Goal: Use online tool/utility: Utilize a website feature to perform a specific function

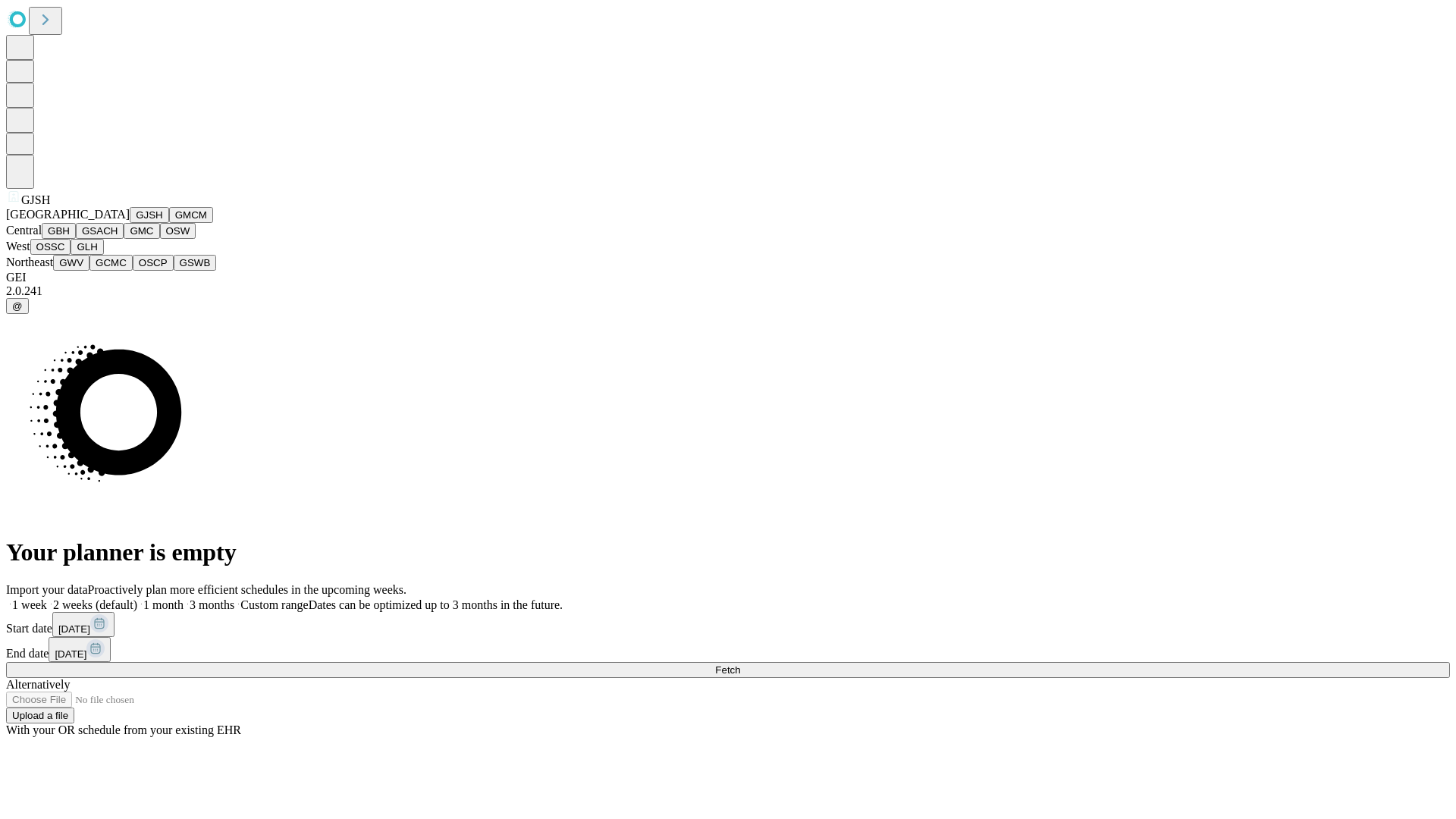
click at [130, 223] on button "GJSH" at bounding box center [149, 215] width 39 height 16
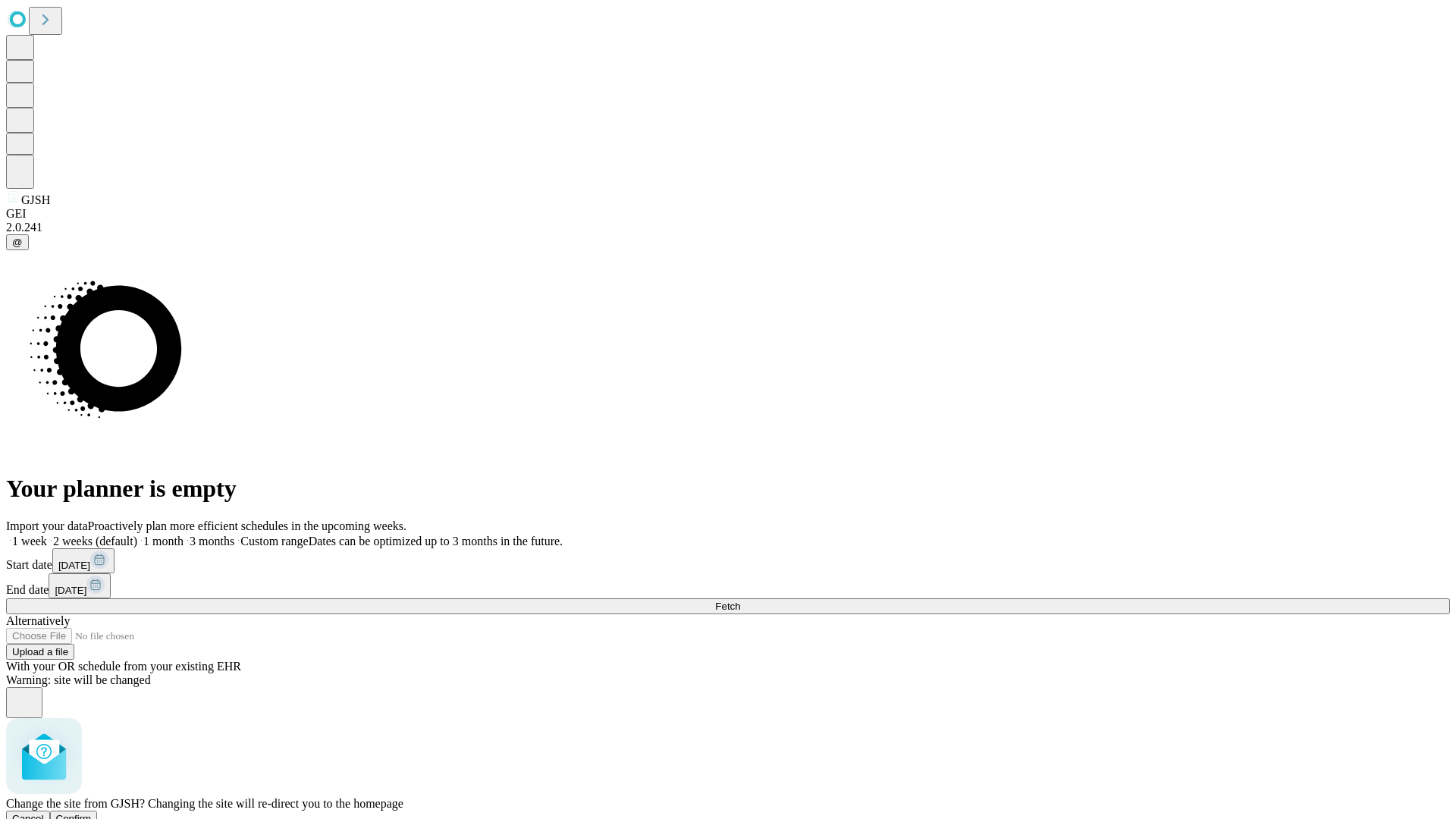
click at [92, 813] on span "Confirm" at bounding box center [74, 818] width 36 height 12
click at [183, 534] on label "1 month" at bounding box center [160, 541] width 46 height 13
click at [740, 600] on span "Fetch" at bounding box center [727, 606] width 25 height 12
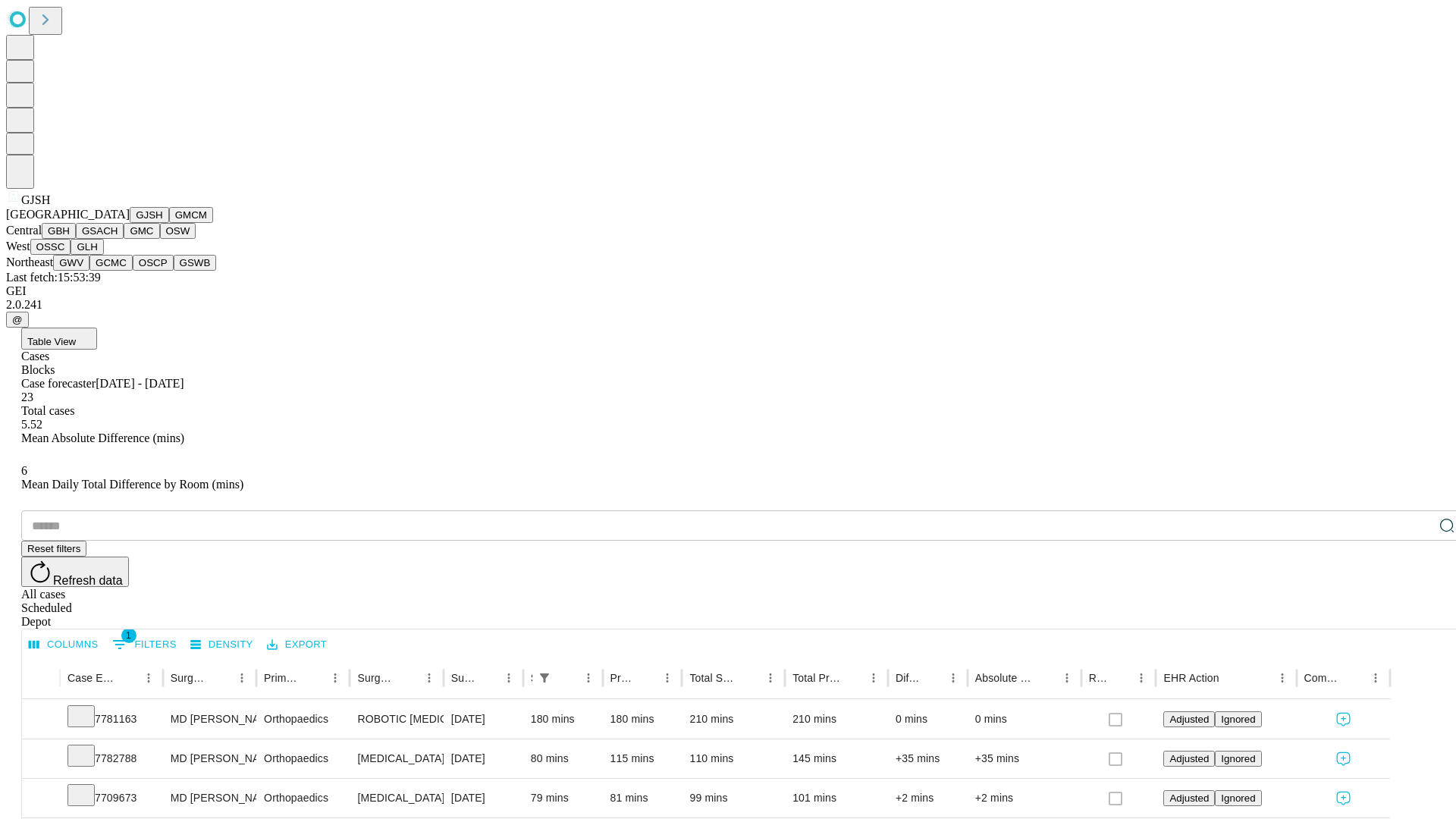
click at [169, 223] on button "GMCM" at bounding box center [191, 215] width 44 height 16
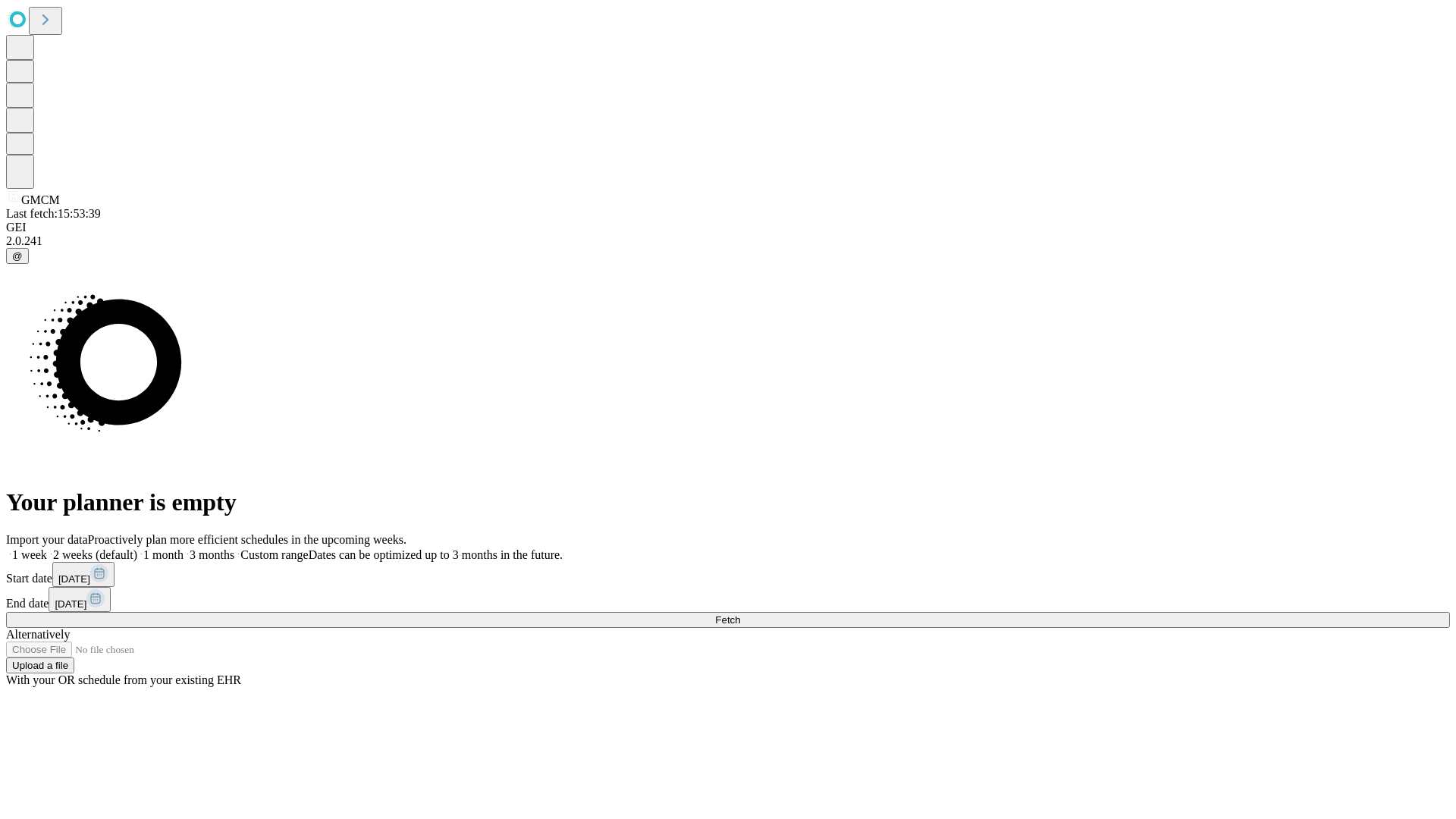
click at [183, 548] on label "1 month" at bounding box center [160, 555] width 46 height 13
click at [740, 614] on span "Fetch" at bounding box center [727, 619] width 25 height 12
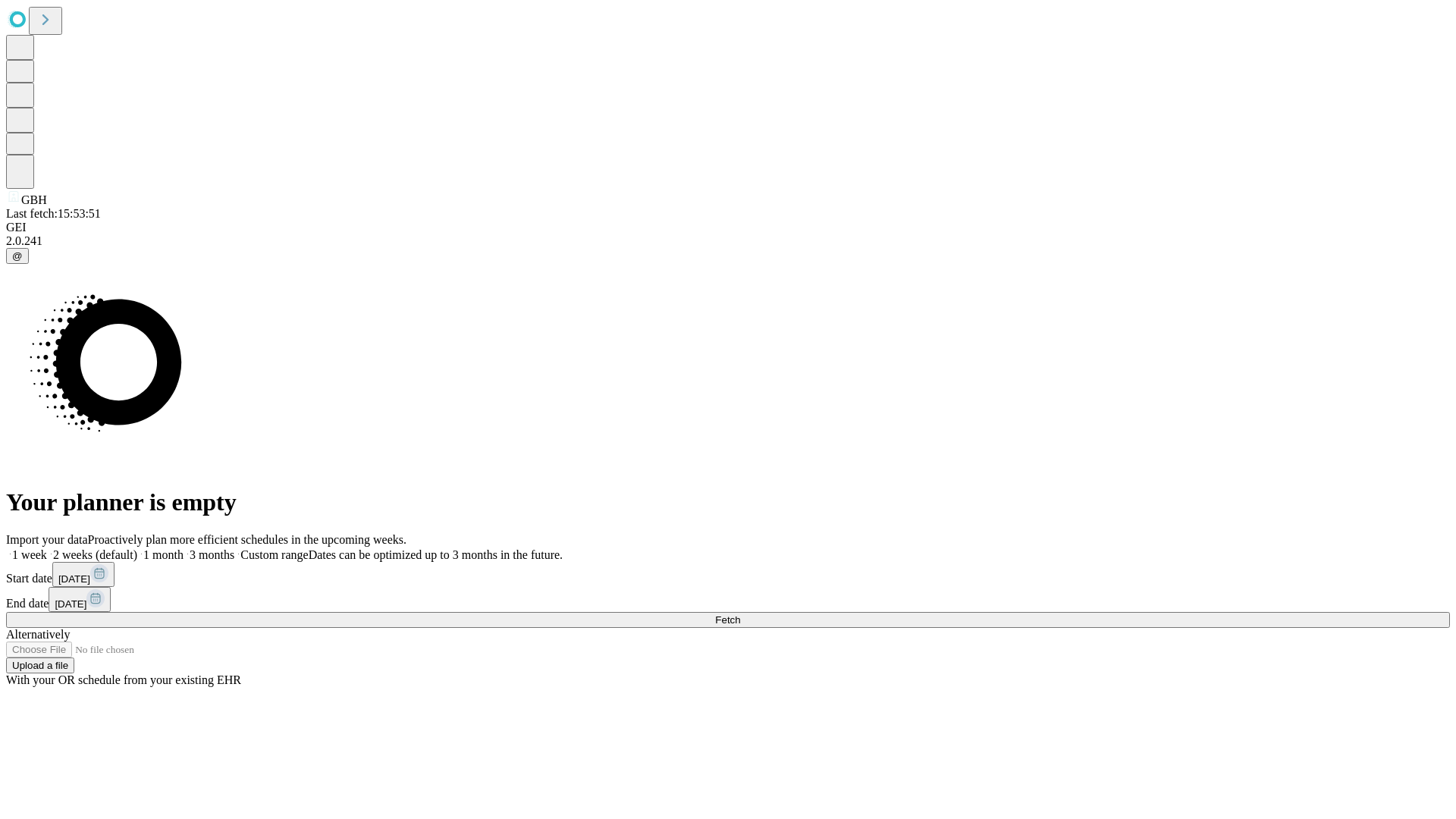
click at [183, 548] on label "1 month" at bounding box center [160, 555] width 46 height 13
click at [740, 614] on span "Fetch" at bounding box center [727, 619] width 25 height 12
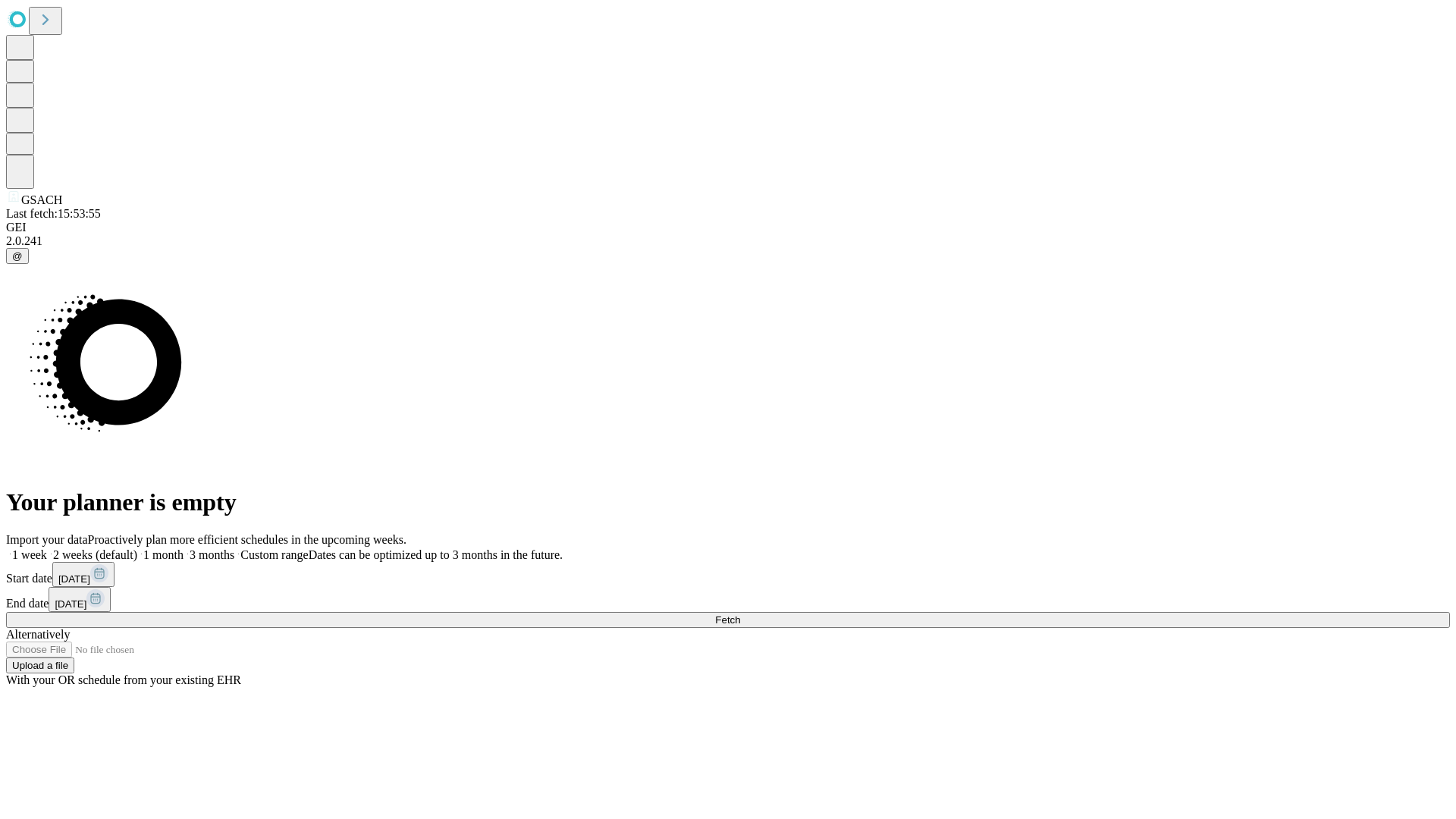
click at [183, 548] on label "1 month" at bounding box center [160, 555] width 46 height 13
click at [740, 614] on span "Fetch" at bounding box center [727, 619] width 25 height 12
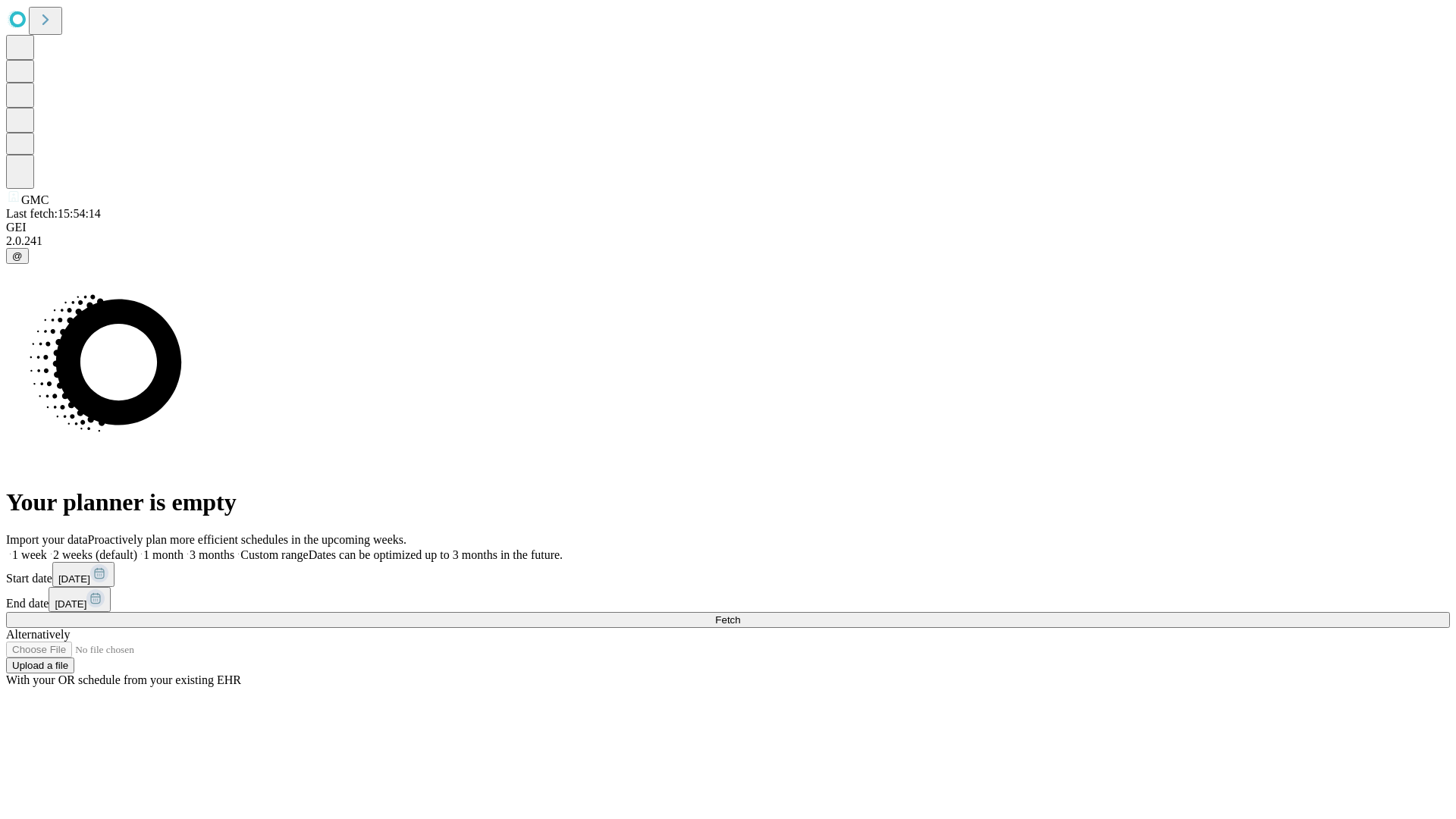
click at [183, 548] on label "1 month" at bounding box center [160, 555] width 46 height 13
click at [740, 614] on span "Fetch" at bounding box center [727, 619] width 25 height 12
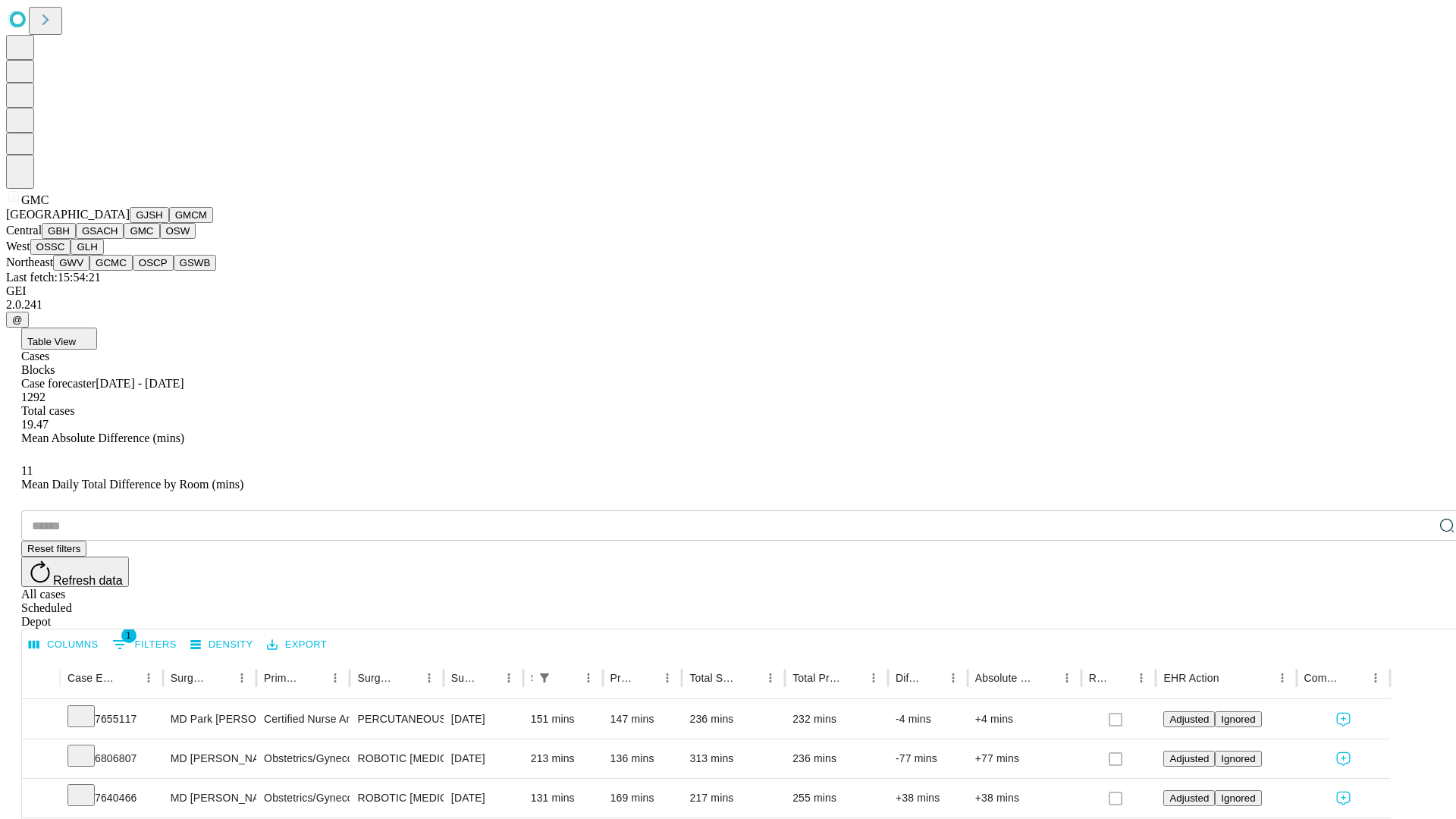
click at [160, 239] on button "OSW" at bounding box center [178, 230] width 36 height 16
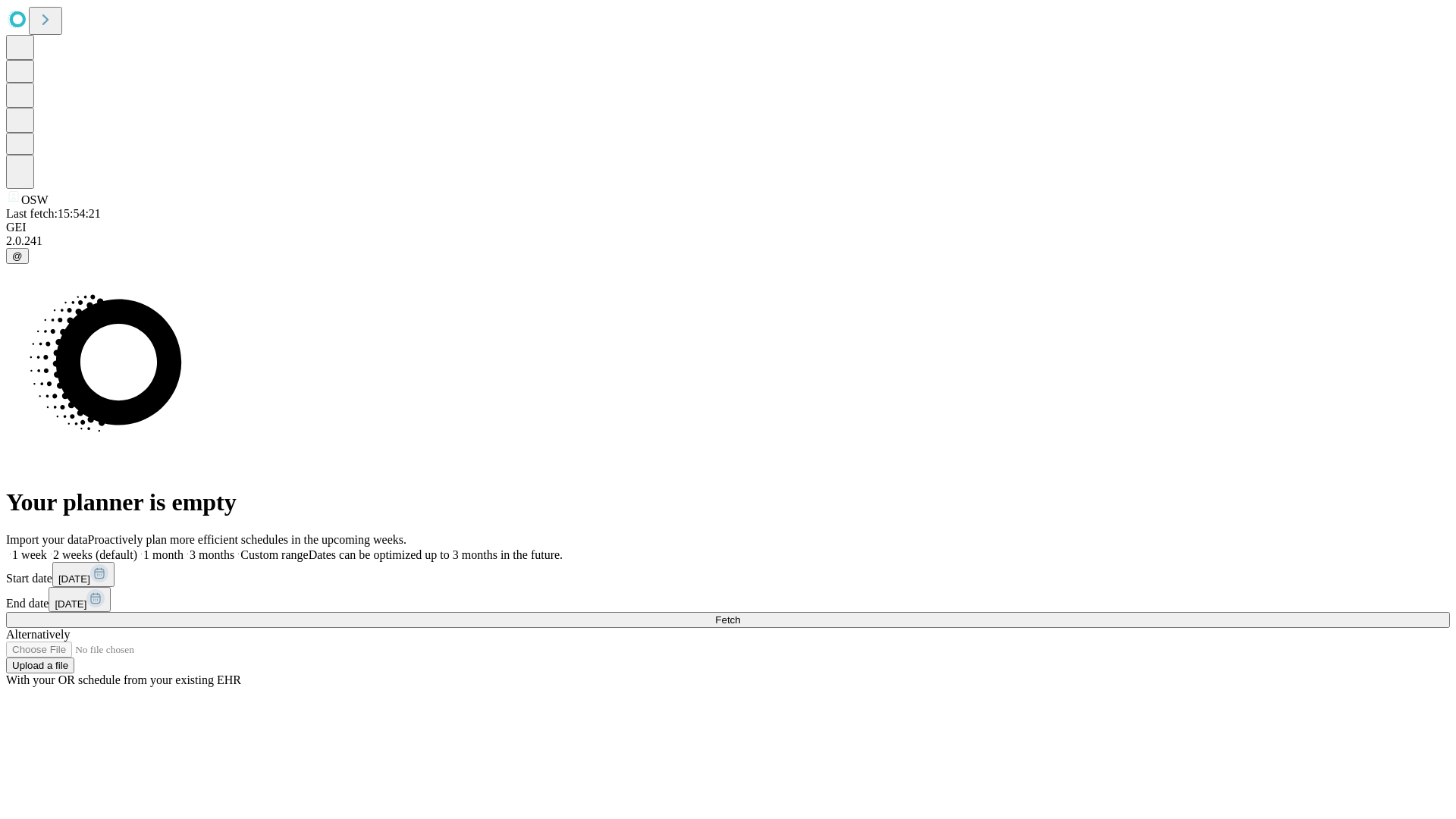
click at [183, 548] on label "1 month" at bounding box center [160, 555] width 46 height 13
click at [740, 614] on span "Fetch" at bounding box center [727, 619] width 25 height 12
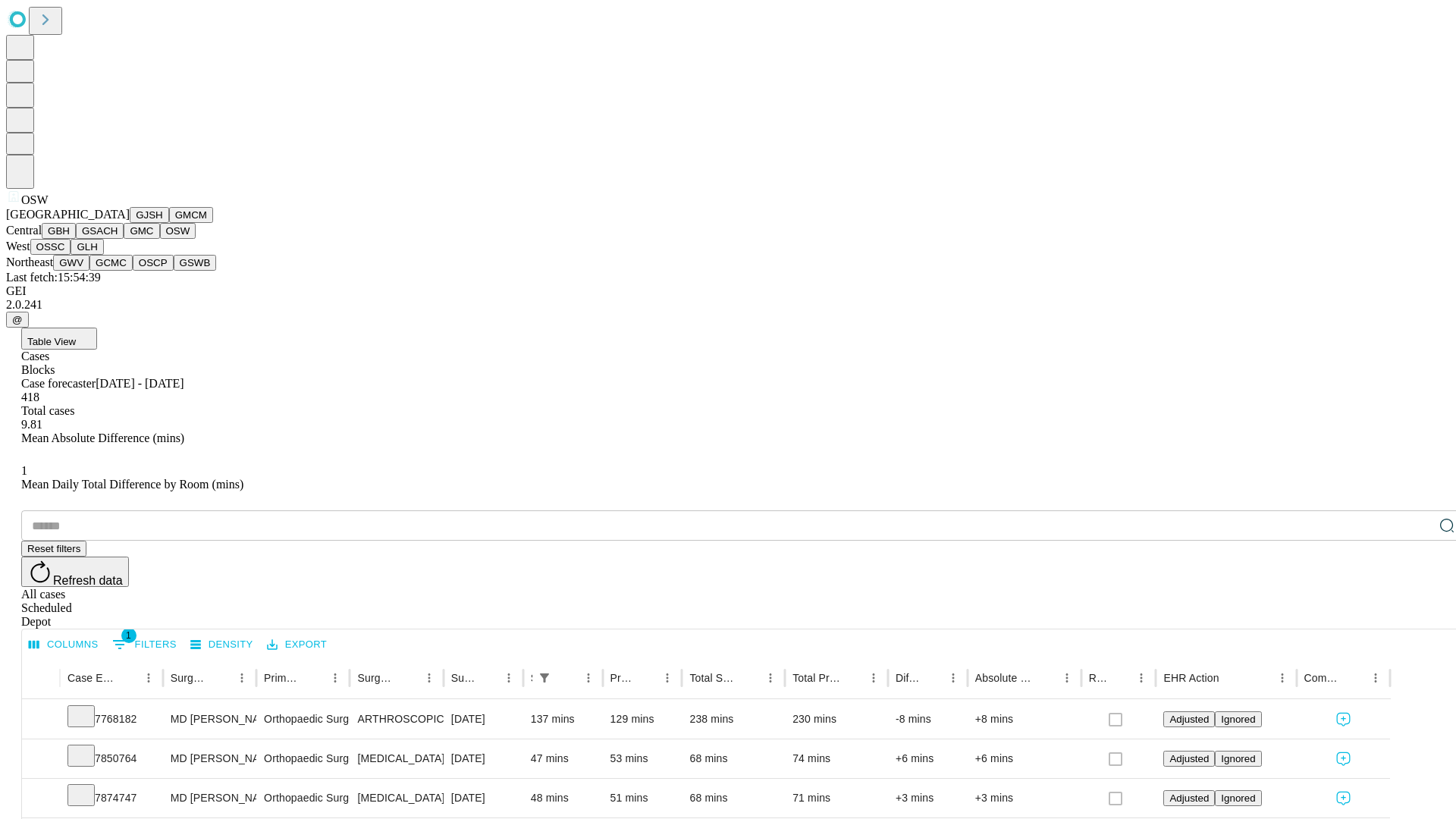
click at [71, 254] on button "OSSC" at bounding box center [50, 247] width 41 height 16
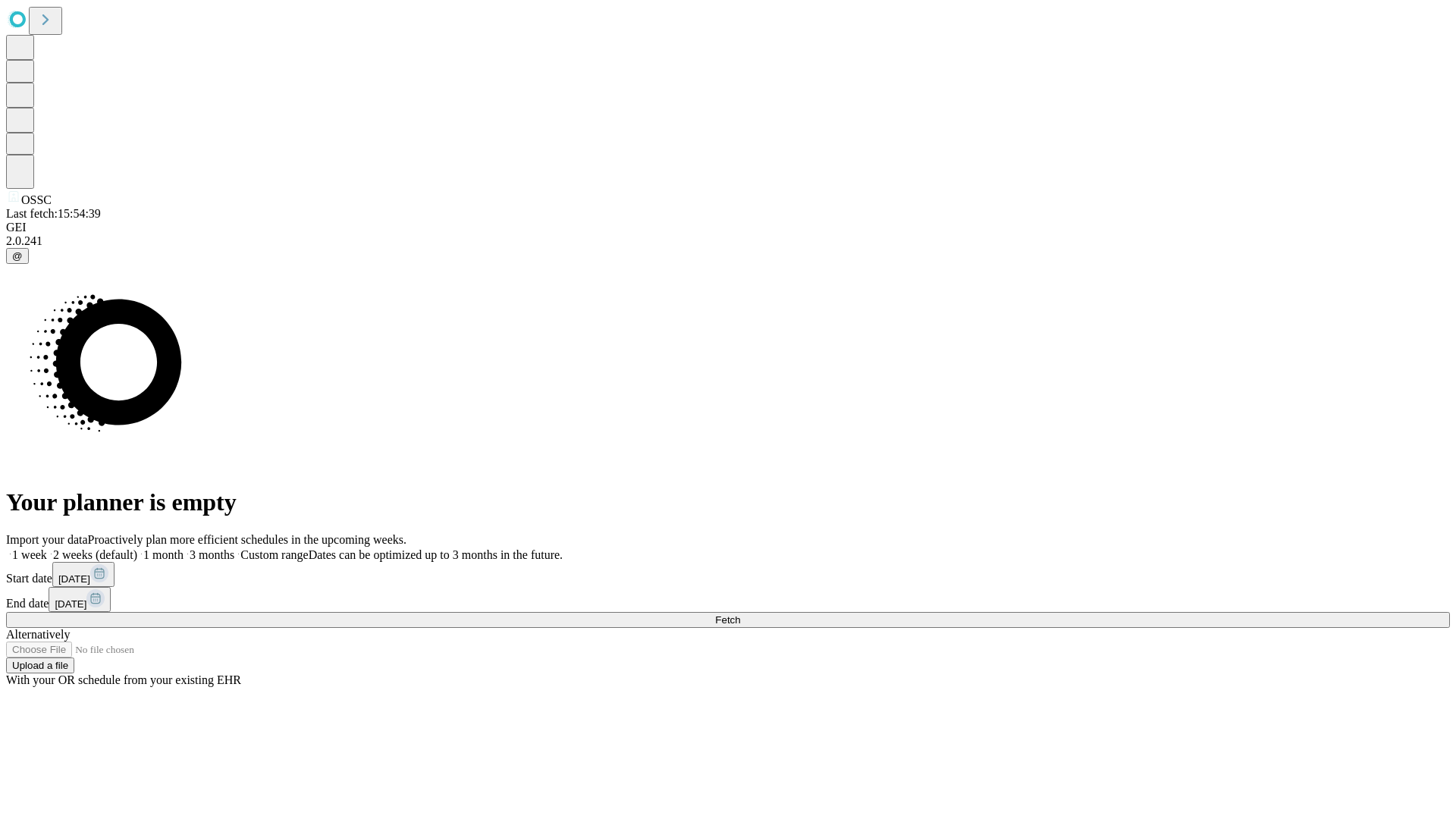
click at [183, 548] on label "1 month" at bounding box center [160, 555] width 46 height 13
click at [740, 614] on span "Fetch" at bounding box center [727, 619] width 25 height 12
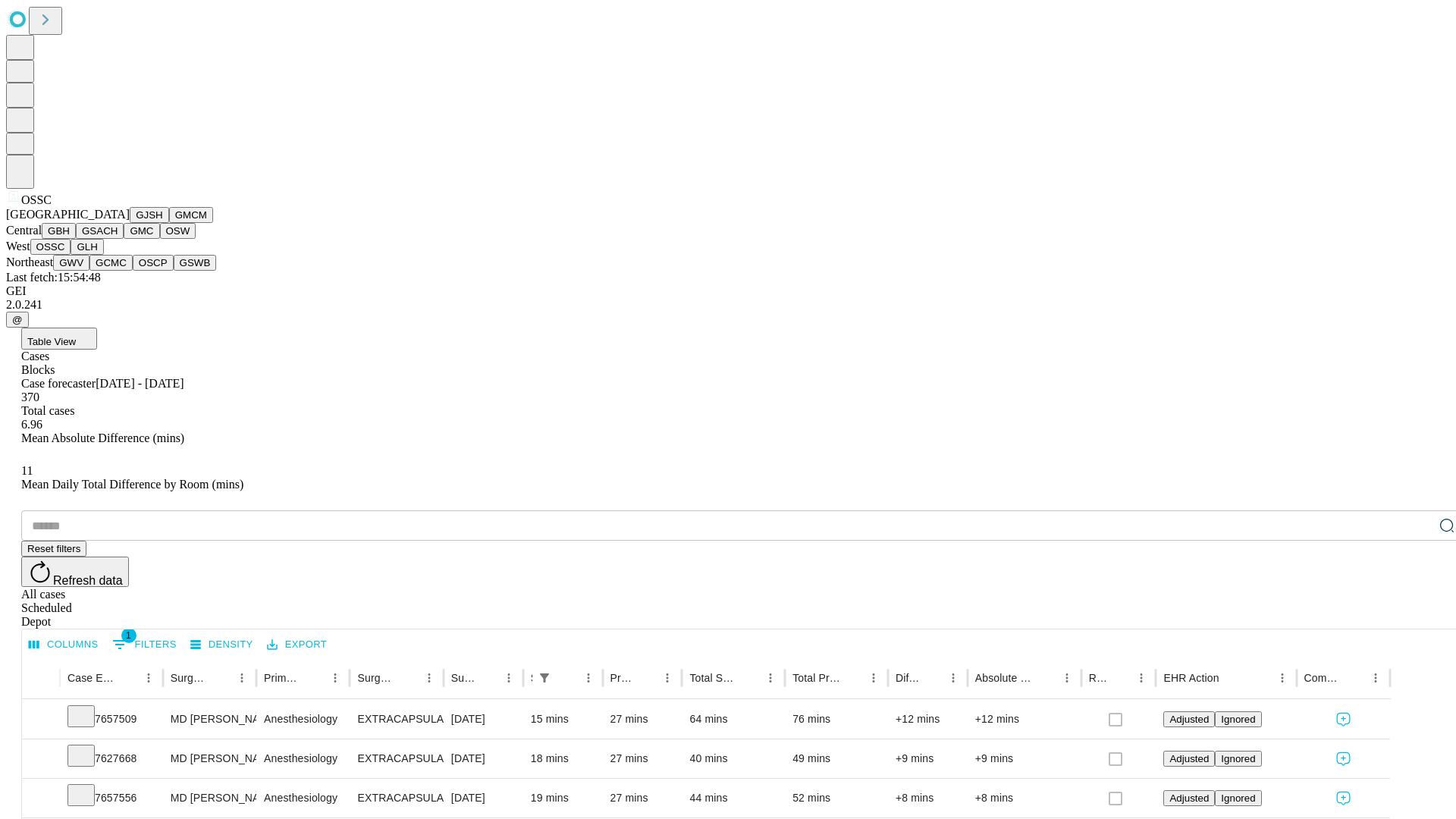
click at [103, 254] on button "GLH" at bounding box center [87, 247] width 32 height 16
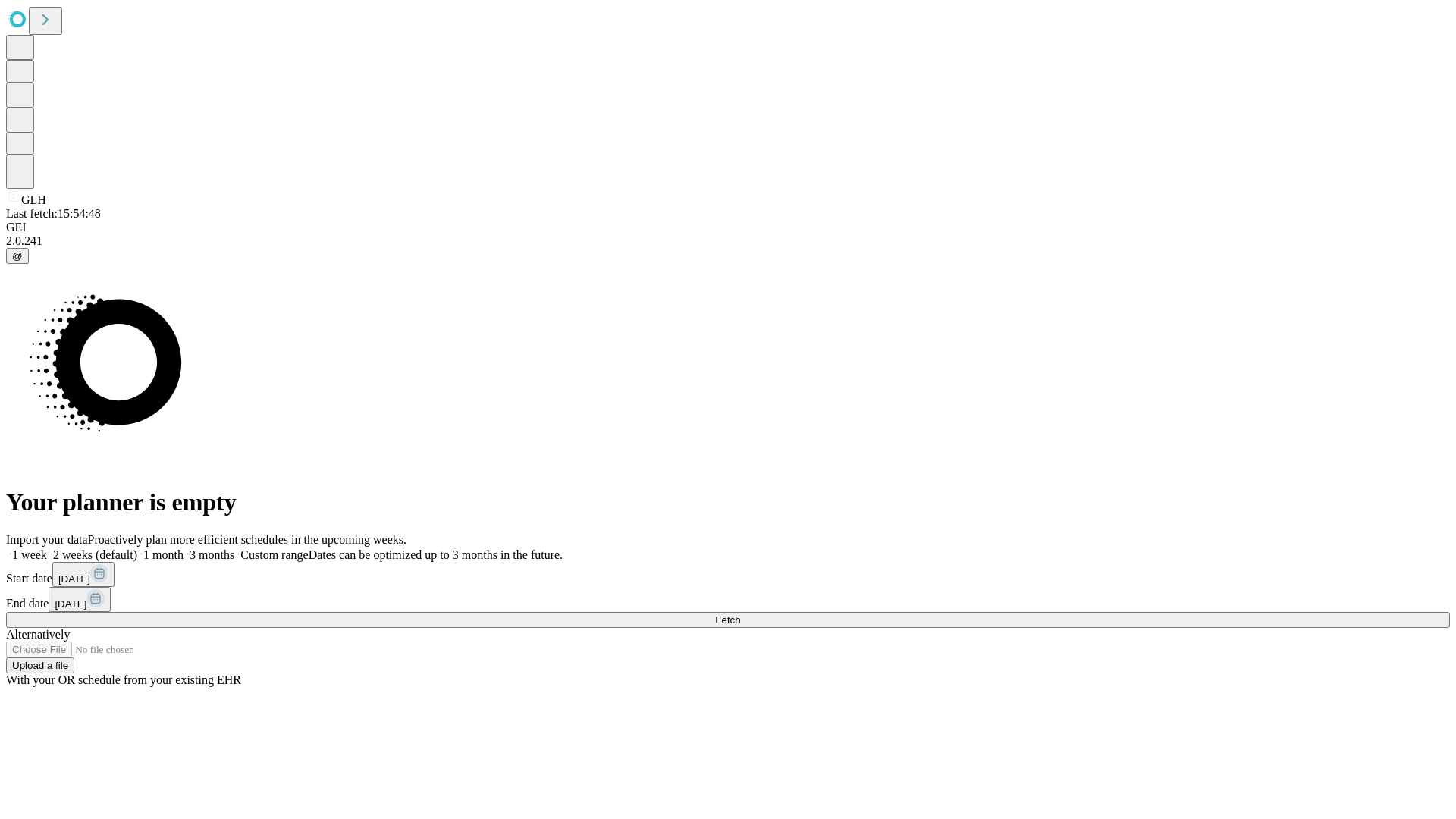
click at [183, 548] on label "1 month" at bounding box center [160, 555] width 46 height 13
click at [740, 614] on span "Fetch" at bounding box center [727, 619] width 25 height 12
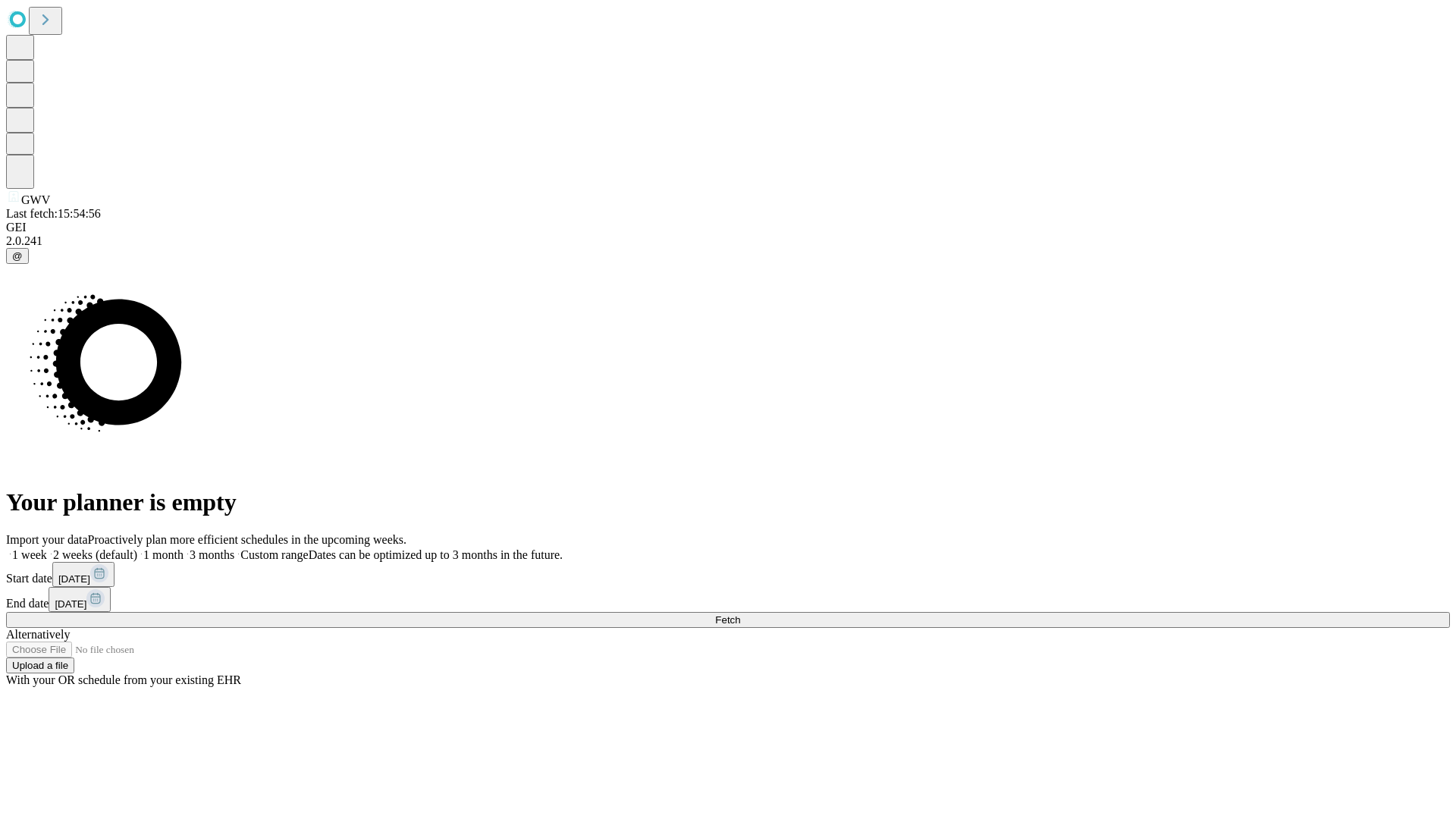
click at [183, 548] on label "1 month" at bounding box center [160, 555] width 46 height 13
click at [740, 614] on span "Fetch" at bounding box center [727, 619] width 25 height 12
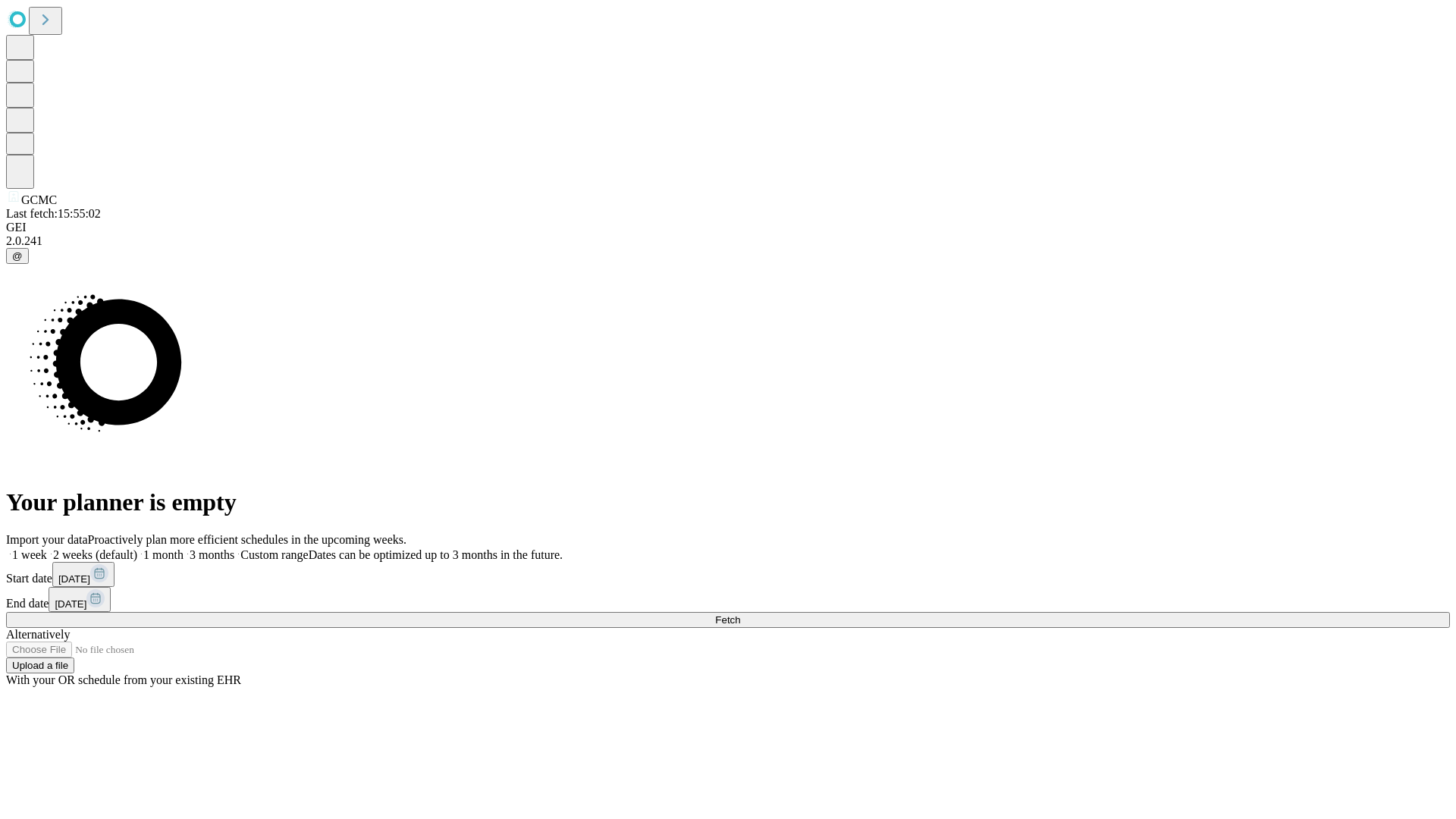
click at [183, 548] on label "1 month" at bounding box center [160, 555] width 46 height 13
click at [740, 614] on span "Fetch" at bounding box center [727, 619] width 25 height 12
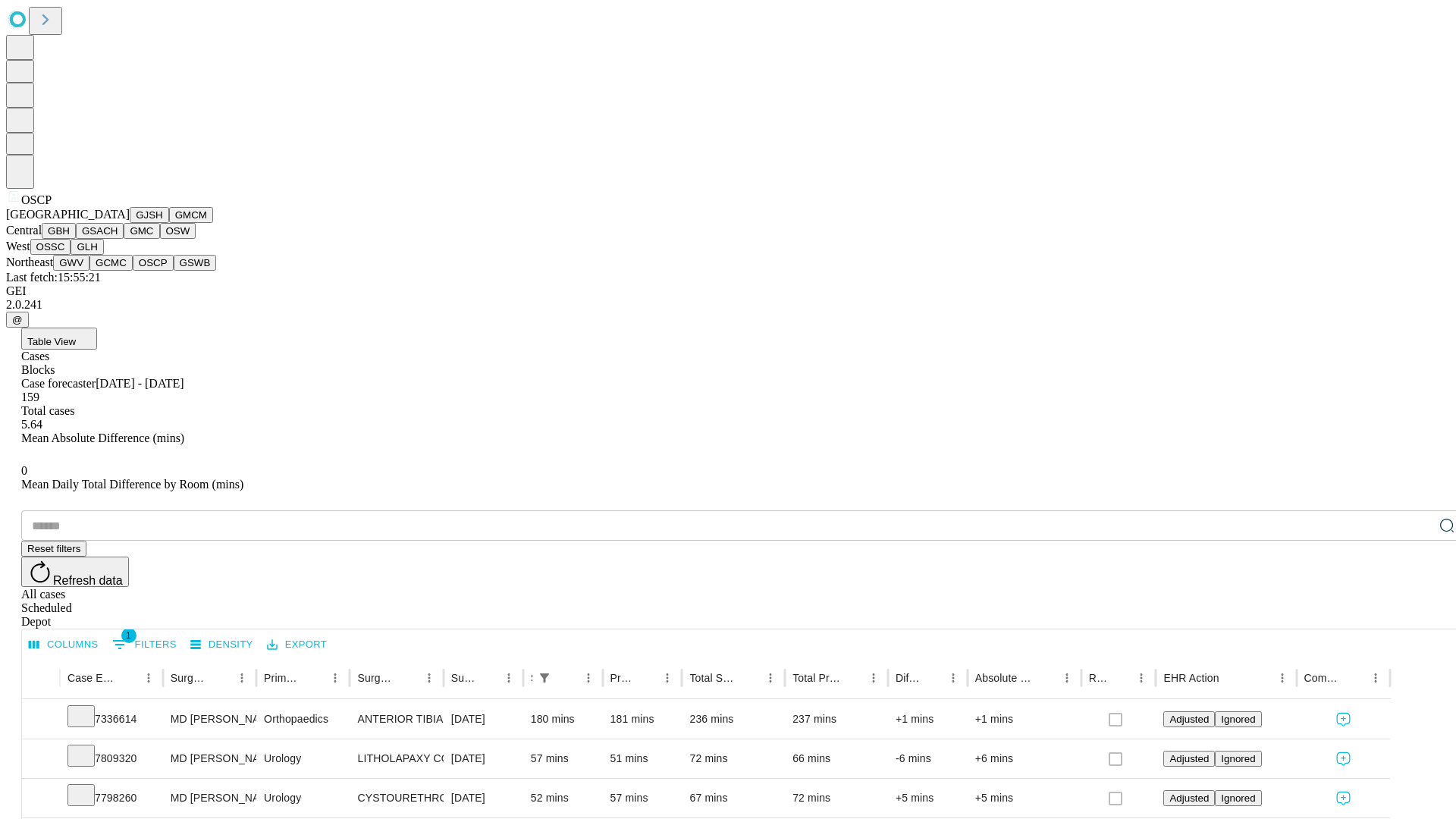
click at [173, 271] on button "GSWB" at bounding box center [195, 262] width 43 height 16
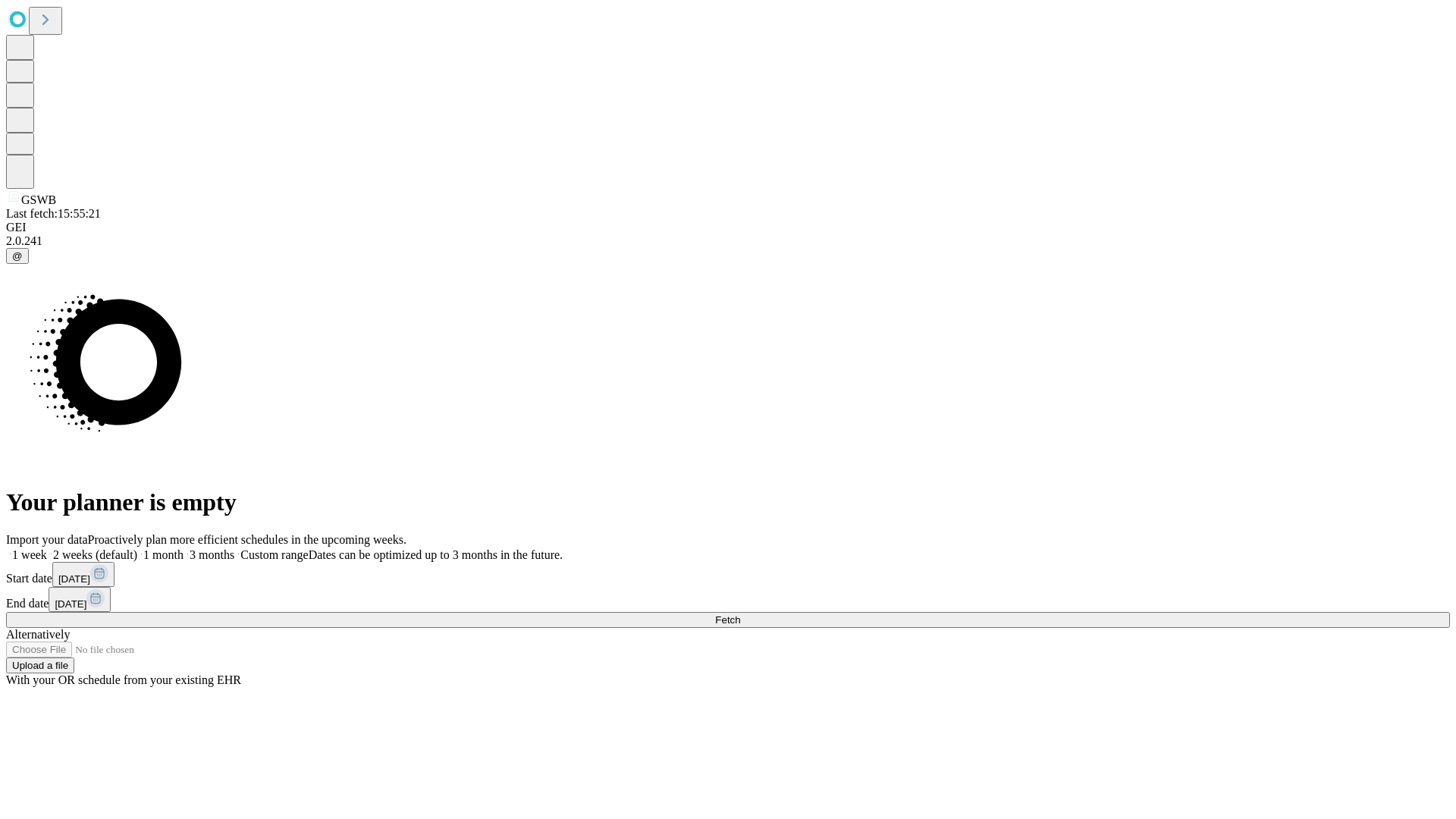
click at [740, 614] on span "Fetch" at bounding box center [727, 619] width 25 height 12
